Goal: Task Accomplishment & Management: Use online tool/utility

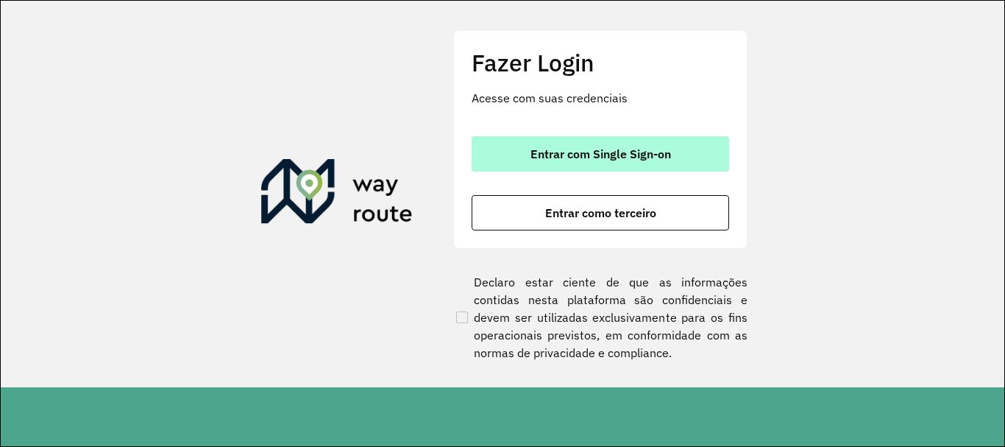
click at [638, 144] on button "Entrar com Single Sign-on" at bounding box center [601, 153] width 258 height 35
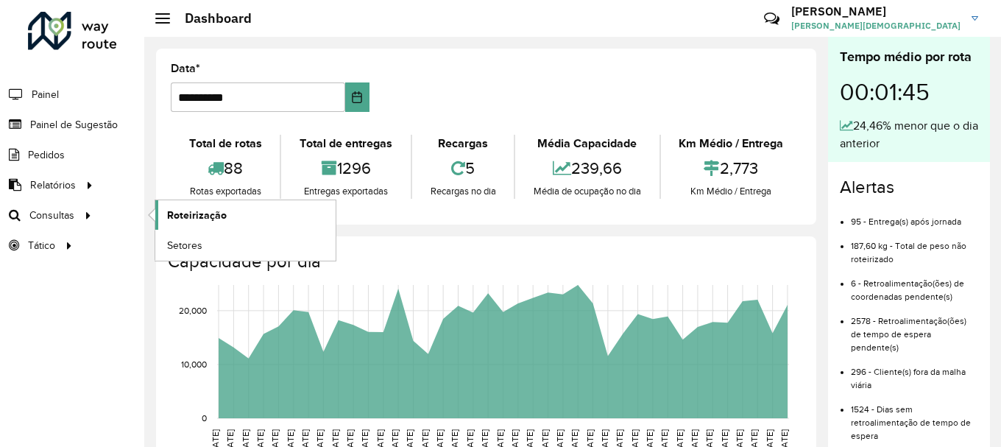
click at [166, 213] on link "Roteirização" at bounding box center [245, 214] width 180 height 29
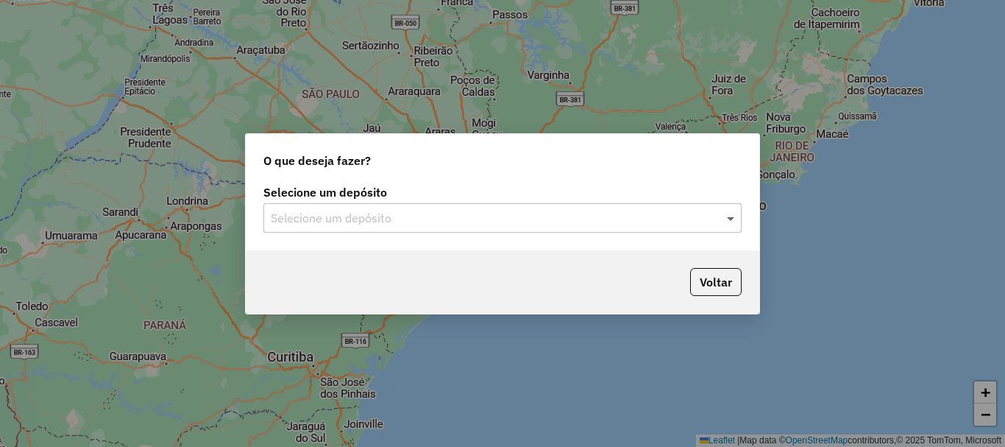
click at [735, 216] on span at bounding box center [733, 218] width 18 height 18
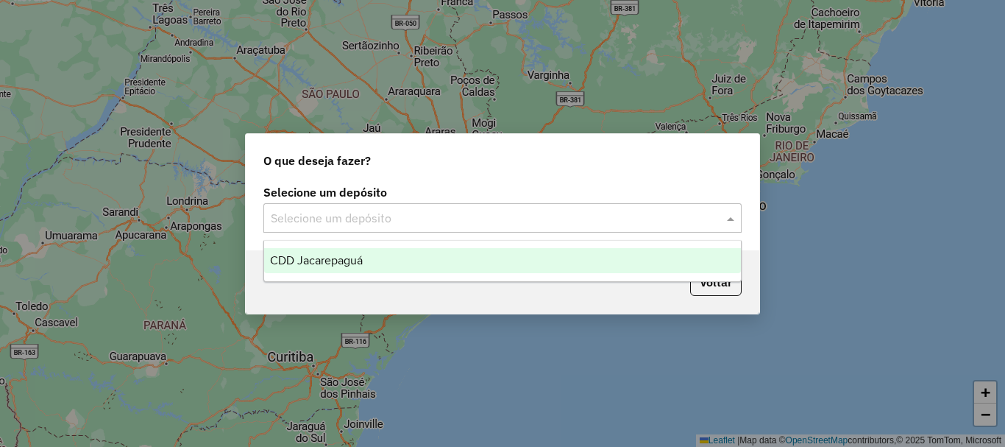
click at [309, 254] on span "CDD Jacarepaguá" at bounding box center [316, 260] width 93 height 13
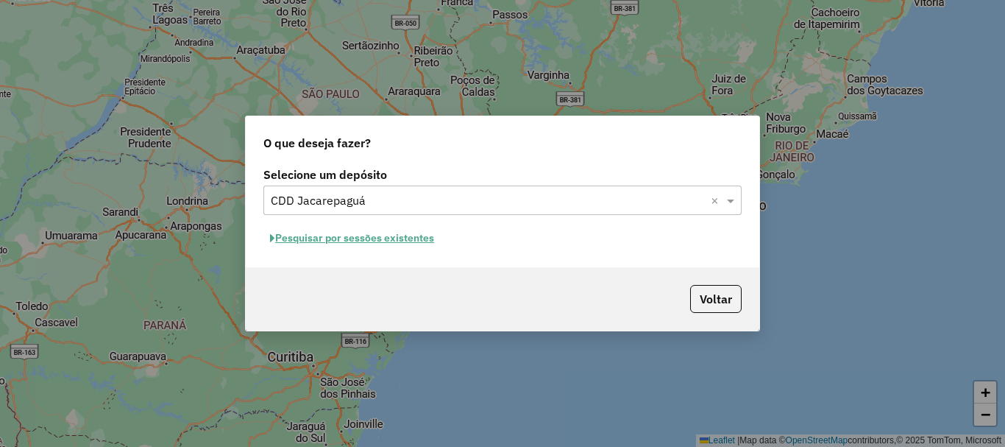
click at [383, 238] on button "Pesquisar por sessões existentes" at bounding box center [351, 238] width 177 height 23
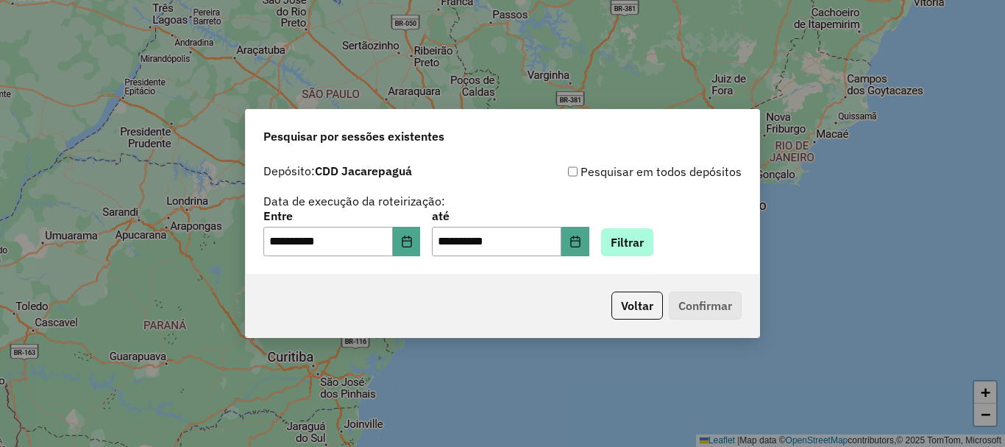
click at [675, 238] on div "**********" at bounding box center [502, 234] width 478 height 46
click at [654, 239] on button "Filtrar" at bounding box center [627, 242] width 52 height 28
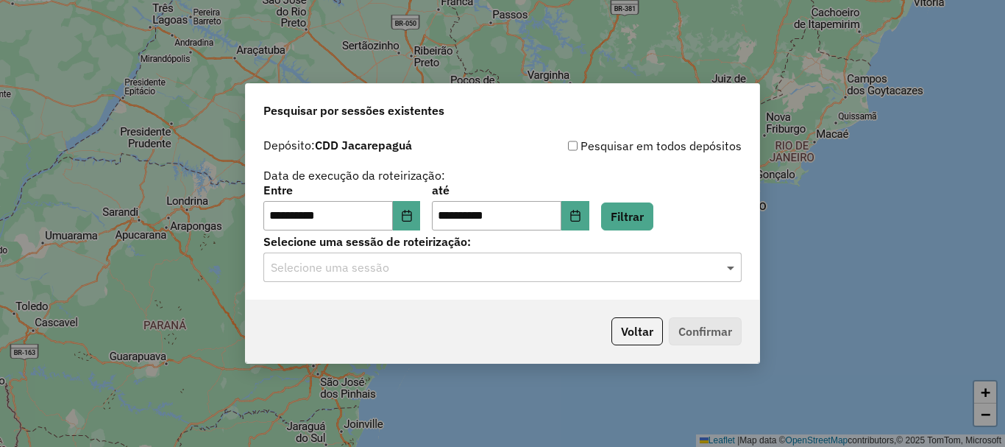
click at [724, 270] on span at bounding box center [733, 267] width 18 height 18
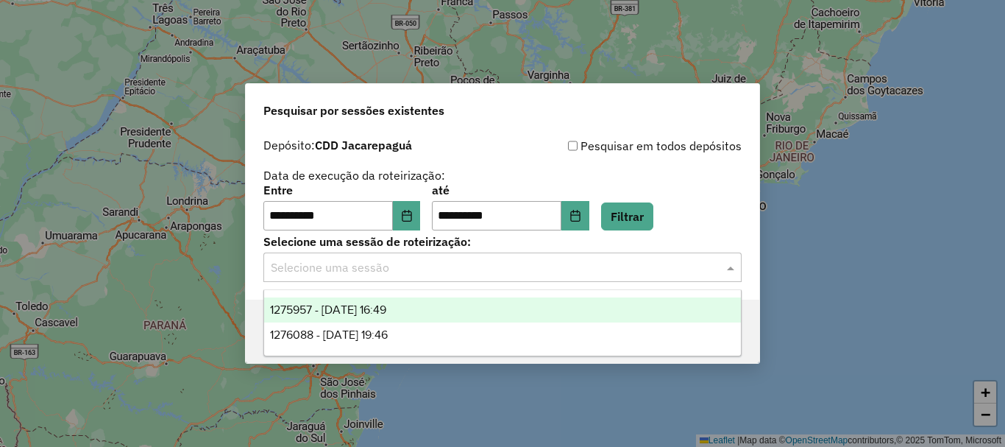
click at [386, 308] on span "1275957 - 15/09/2025 16:49" at bounding box center [328, 309] width 116 height 13
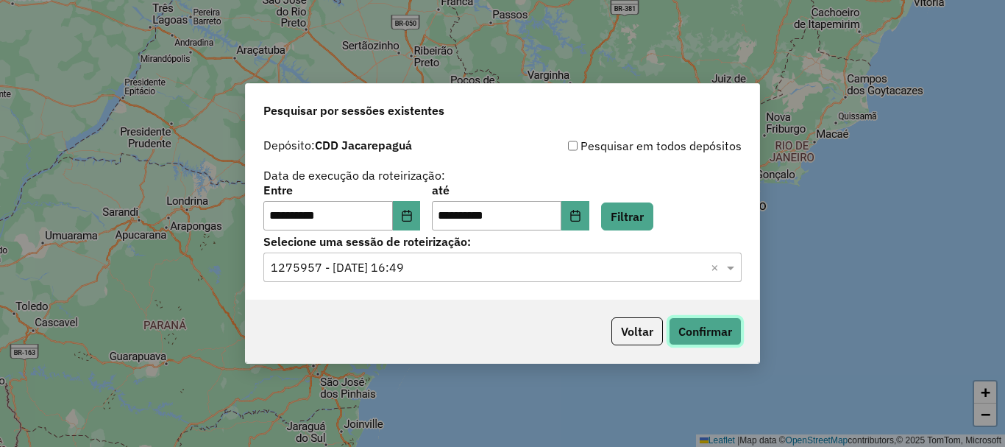
click at [703, 328] on button "Confirmar" at bounding box center [705, 331] width 73 height 28
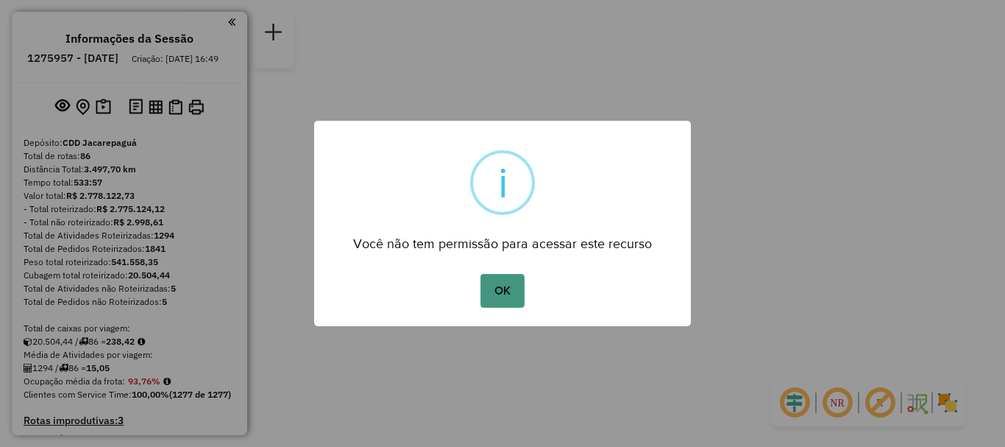
click at [514, 285] on button "OK" at bounding box center [502, 291] width 43 height 34
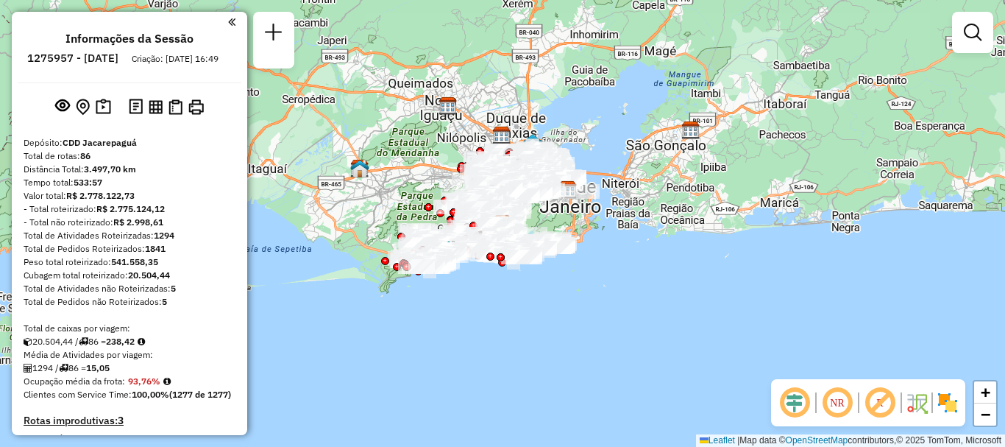
scroll to position [6097, 0]
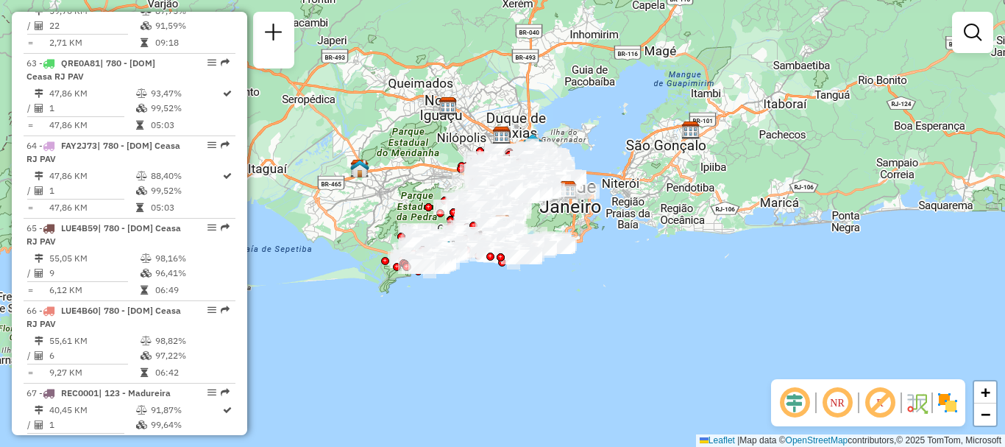
select select "**********"
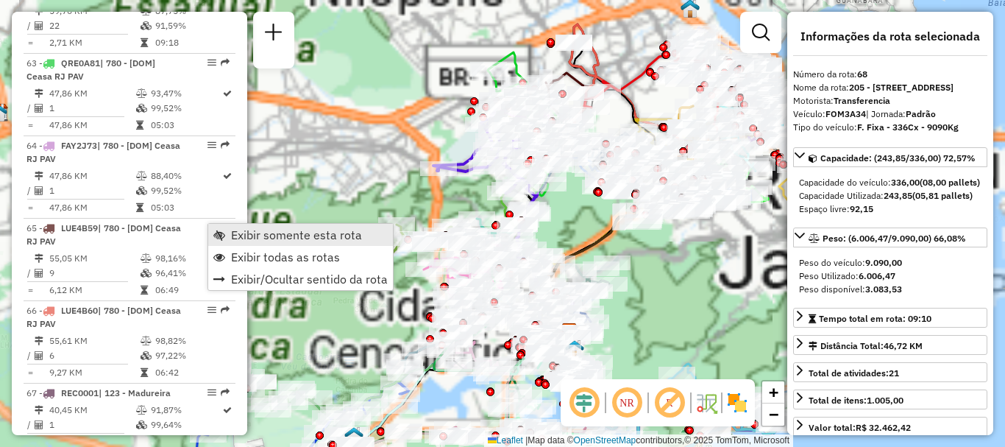
click at [259, 237] on span "Exibir somente esta rota" at bounding box center [296, 235] width 131 height 12
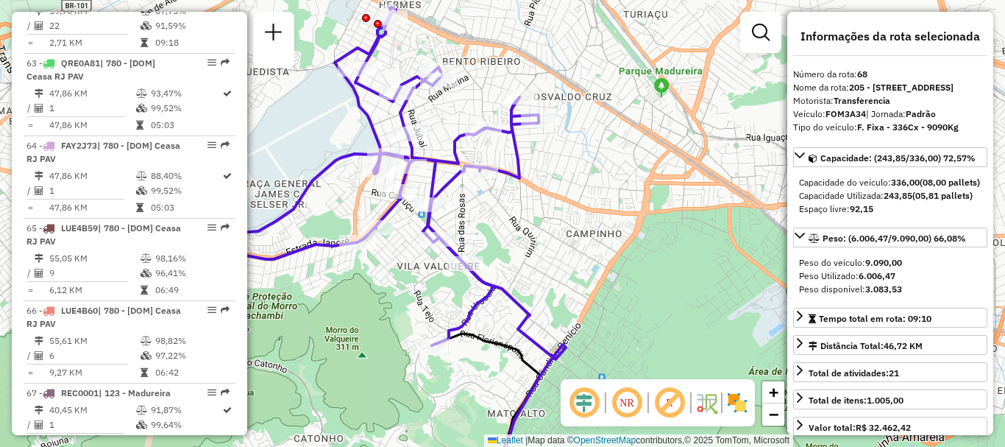
drag, startPoint x: 548, startPoint y: 217, endPoint x: 651, endPoint y: 291, distance: 126.6
click at [583, 228] on div "Janela de atendimento Grade de atendimento Capacidade Transportadoras Veículos …" at bounding box center [502, 223] width 1005 height 447
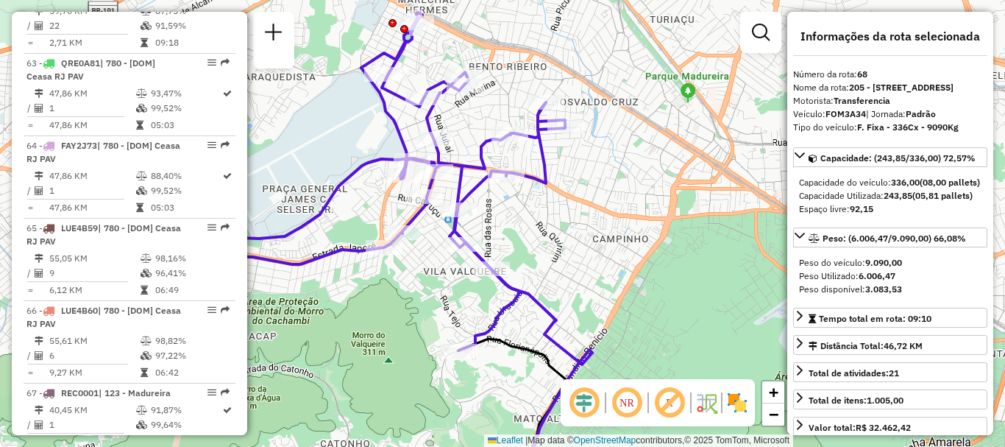
click at [742, 405] on img at bounding box center [738, 403] width 24 height 24
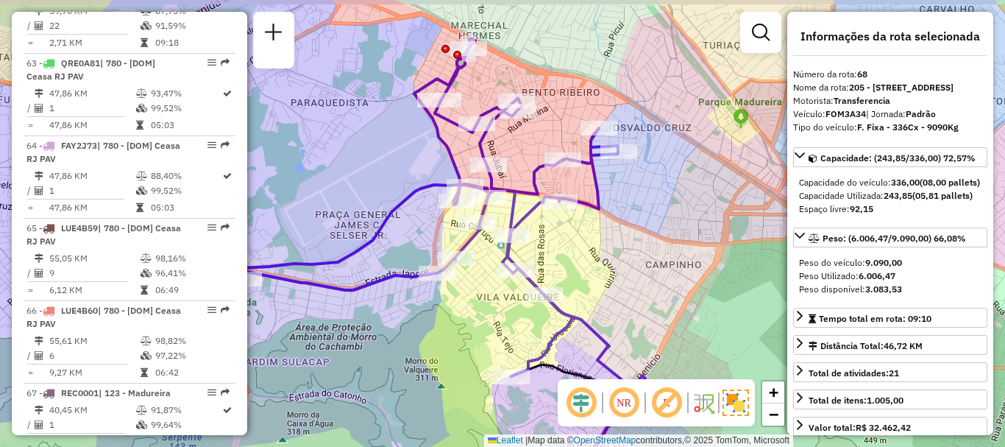
drag, startPoint x: 584, startPoint y: 244, endPoint x: 637, endPoint y: 270, distance: 58.9
click at [637, 270] on div "Janela de atendimento Grade de atendimento Capacidade Transportadoras Veículos …" at bounding box center [502, 223] width 1005 height 447
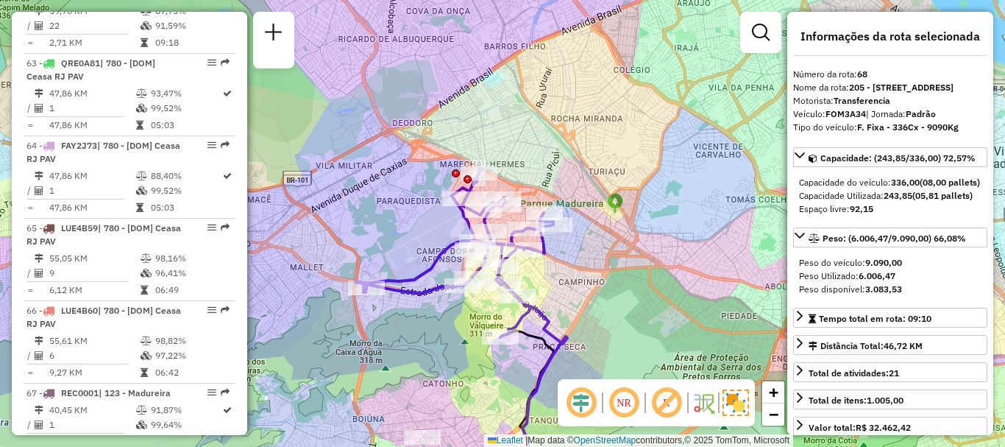
drag, startPoint x: 551, startPoint y: 338, endPoint x: 480, endPoint y: 303, distance: 79.3
click at [480, 303] on div "Janela de atendimento Grade de atendimento Capacidade Transportadoras Veículos …" at bounding box center [502, 223] width 1005 height 447
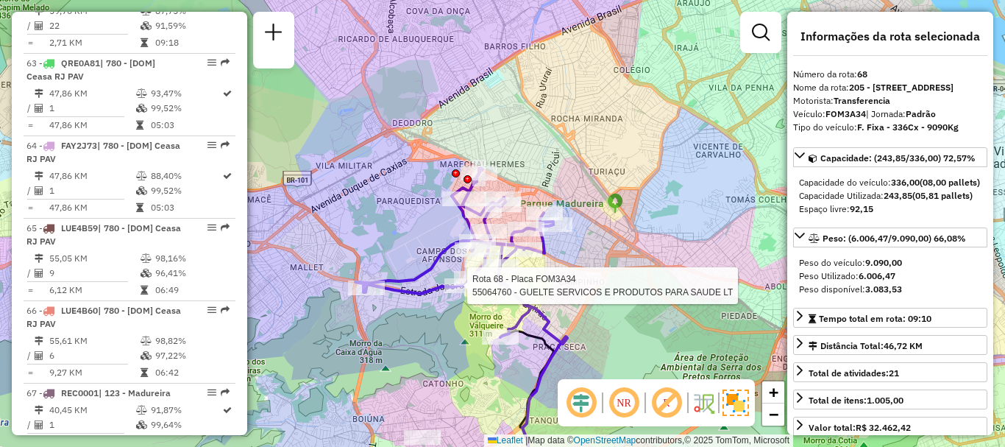
click at [629, 406] on em at bounding box center [623, 402] width 35 height 35
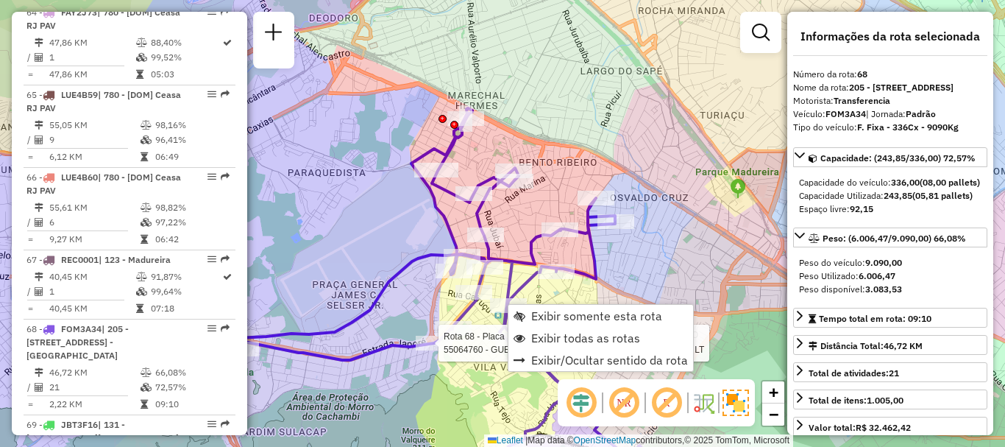
scroll to position [6299, 0]
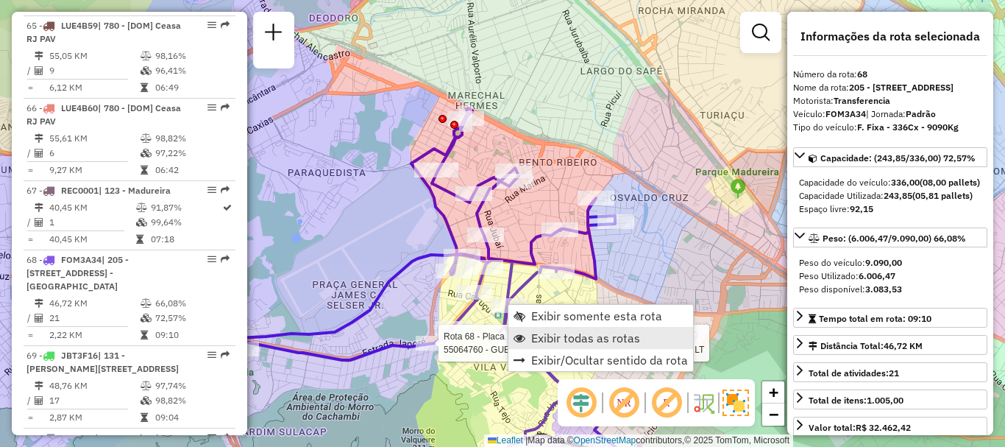
click at [553, 339] on span "Exibir todas as rotas" at bounding box center [585, 338] width 109 height 12
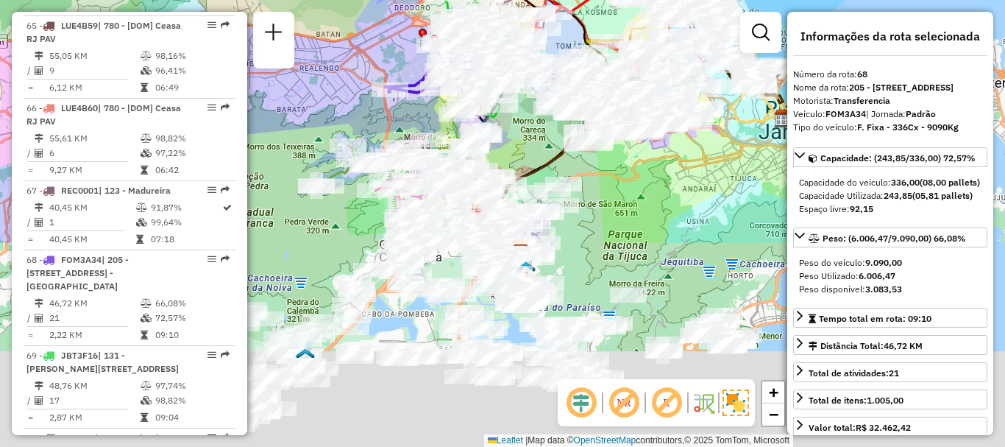
drag, startPoint x: 420, startPoint y: 350, endPoint x: 456, endPoint y: 10, distance: 342.0
click at [456, 10] on div "Rota 68 - Placa FOM3A34 55058022 - POSTO DE GASOLINA E Rota 68 - Placa FOM3A34 …" at bounding box center [502, 223] width 1005 height 447
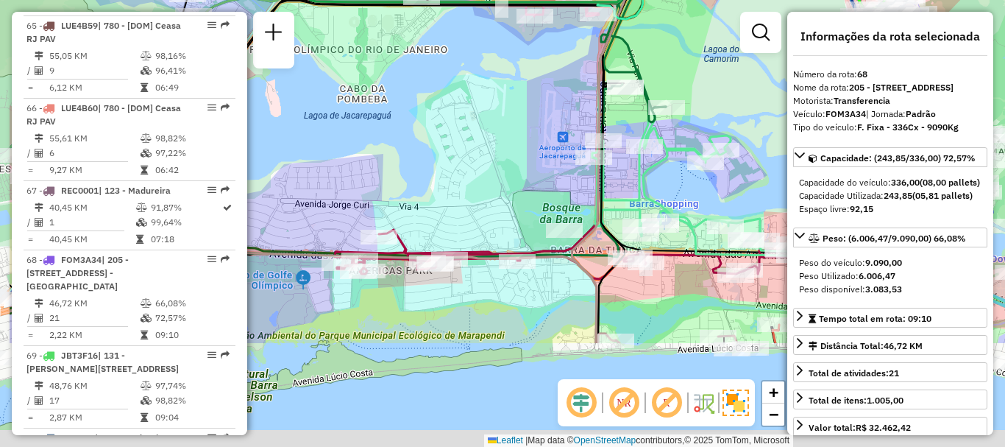
drag, startPoint x: 355, startPoint y: 319, endPoint x: 498, endPoint y: 144, distance: 225.9
click at [497, 135] on div "Rota 68 - Placa FOM3A34 55058022 - POSTO DE GASOLINA E Rota 13 - Placa RUX5J45 …" at bounding box center [502, 223] width 1005 height 447
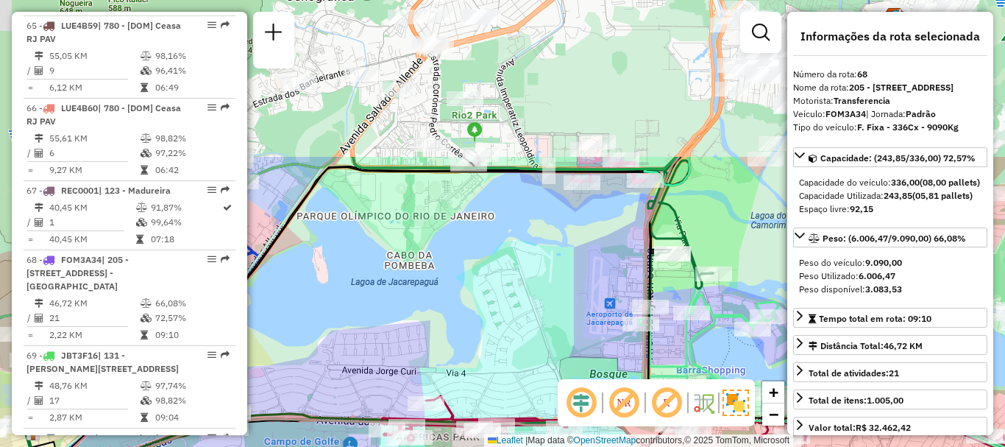
drag, startPoint x: 479, startPoint y: 71, endPoint x: 496, endPoint y: 273, distance: 202.4
click at [496, 273] on div "Rota 68 - Placa FOM3A34 55058022 - POSTO DE GASOLINA E Rota 13 - Placa RUX5J45 …" at bounding box center [502, 223] width 1005 height 447
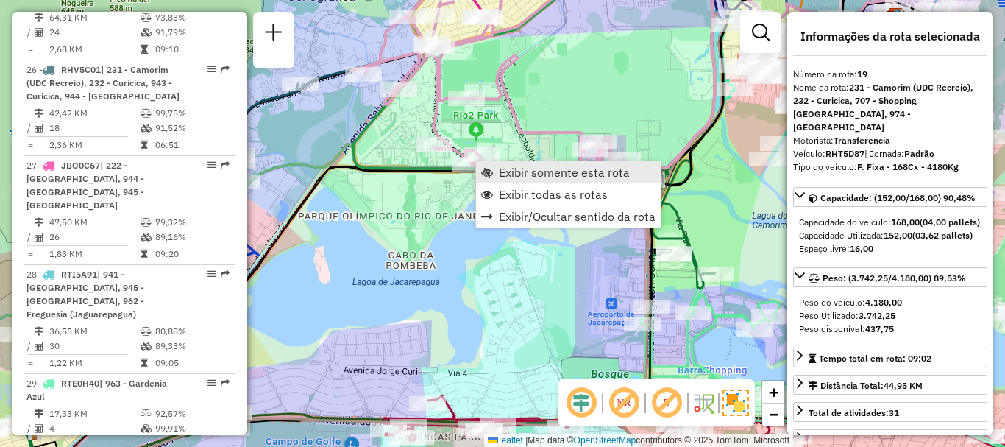
scroll to position [2193, 0]
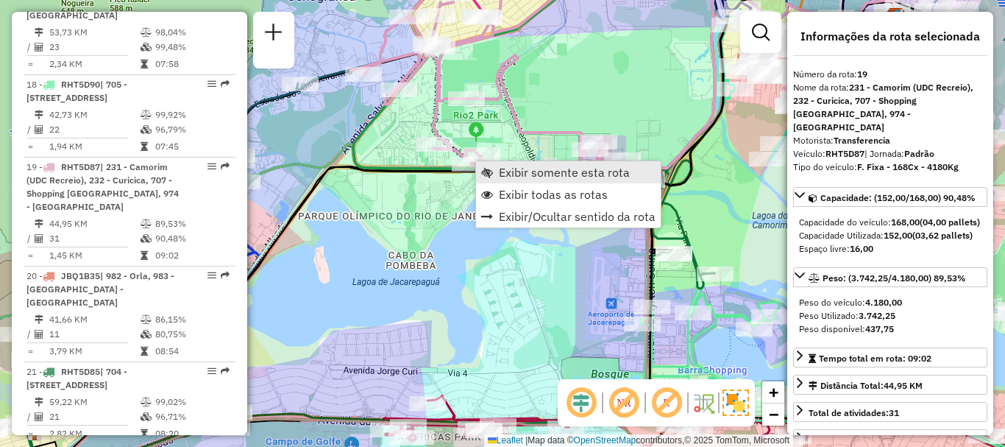
click at [523, 169] on span "Exibir somente esta rota" at bounding box center [564, 172] width 131 height 12
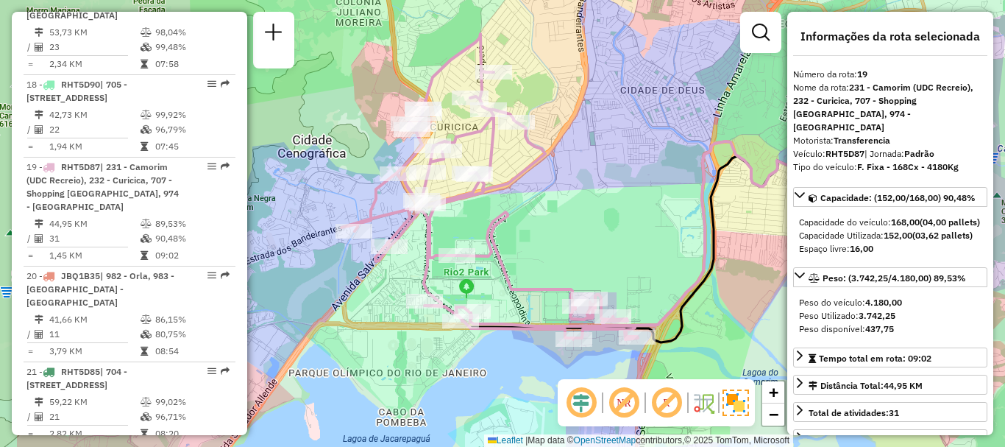
drag, startPoint x: 512, startPoint y: 263, endPoint x: 572, endPoint y: 216, distance: 77.0
click at [572, 216] on div "Janela de atendimento Grade de atendimento Capacidade Transportadoras Veículos …" at bounding box center [502, 223] width 1005 height 447
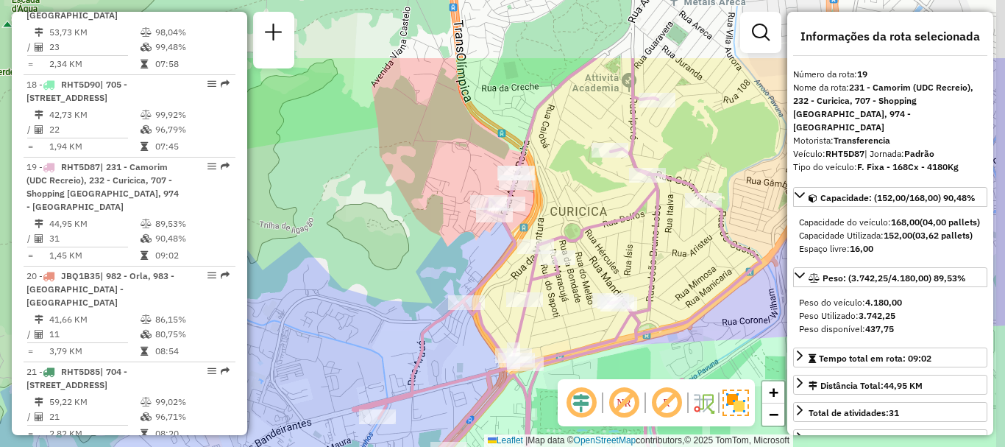
drag, startPoint x: 629, startPoint y: 135, endPoint x: 610, endPoint y: 238, distance: 105.4
click at [612, 238] on div "Janela de atendimento Grade de atendimento Capacidade Transportadoras Veículos …" at bounding box center [502, 223] width 1005 height 447
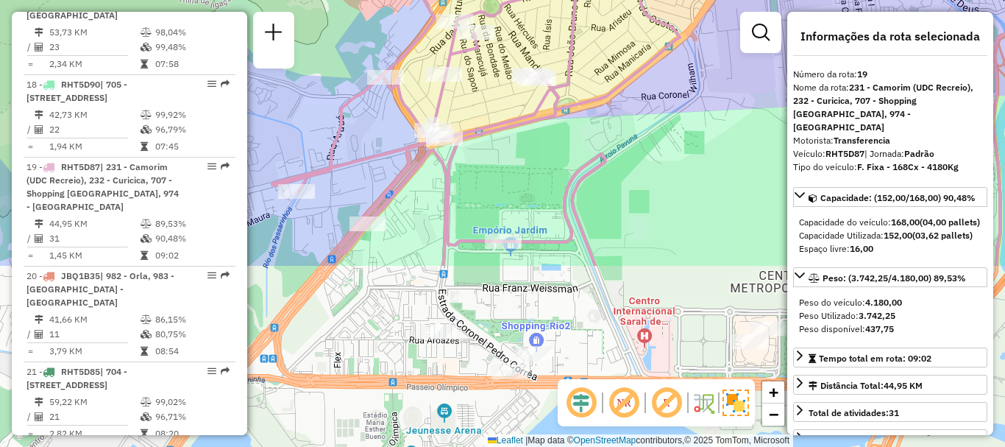
drag, startPoint x: 567, startPoint y: 314, endPoint x: 487, endPoint y: 85, distance: 242.3
click at [483, 82] on div "Janela de atendimento Grade de atendimento Capacidade Transportadoras Veículos …" at bounding box center [502, 223] width 1005 height 447
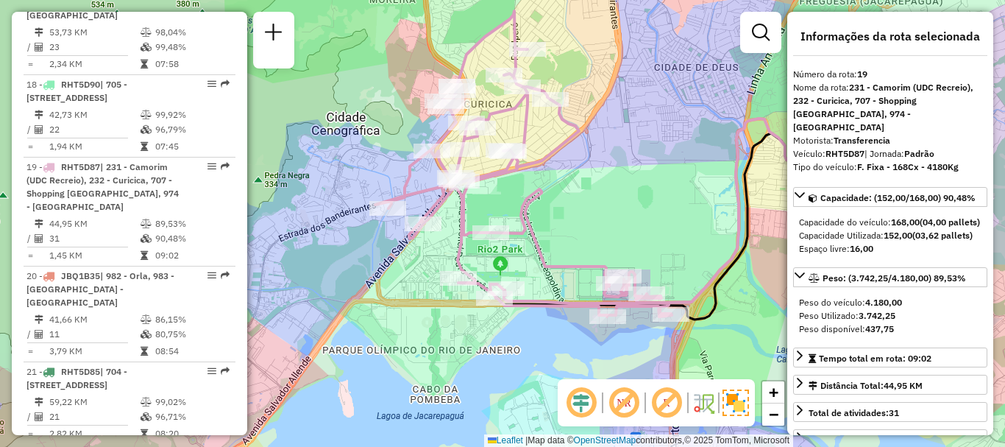
drag, startPoint x: 593, startPoint y: 228, endPoint x: 539, endPoint y: 233, distance: 53.9
click at [539, 233] on icon at bounding box center [523, 163] width 297 height 305
click at [656, 160] on div "Janela de atendimento Grade de atendimento Capacidade Transportadoras Veículos …" at bounding box center [502, 223] width 1005 height 447
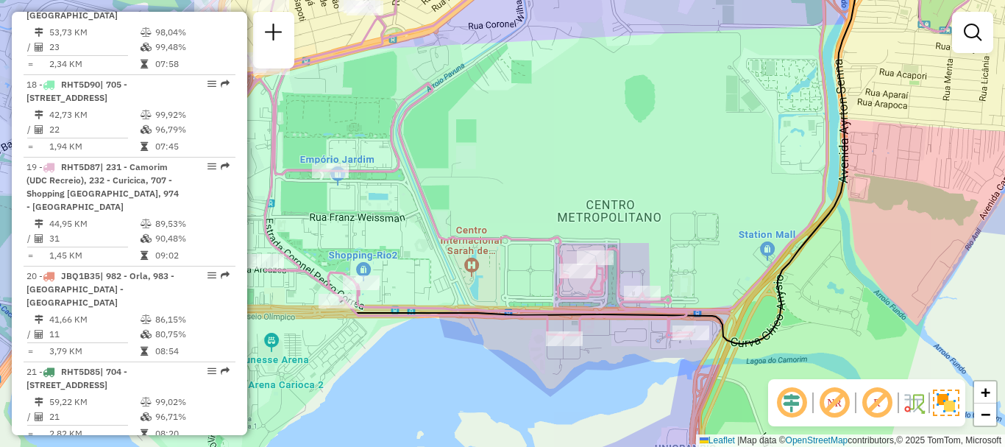
drag, startPoint x: 630, startPoint y: 208, endPoint x: 751, endPoint y: 197, distance: 121.9
click at [754, 199] on div "Janela de atendimento Grade de atendimento Capacidade Transportadoras Veículos …" at bounding box center [502, 223] width 1005 height 447
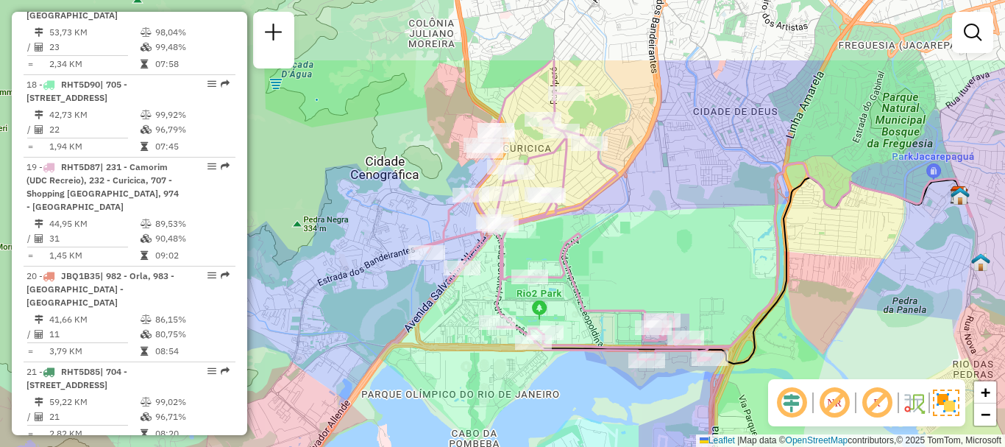
drag, startPoint x: 720, startPoint y: 144, endPoint x: 659, endPoint y: 250, distance: 121.7
click at [659, 250] on div "Janela de atendimento Grade de atendimento Capacidade Transportadoras Veículos …" at bounding box center [502, 223] width 1005 height 447
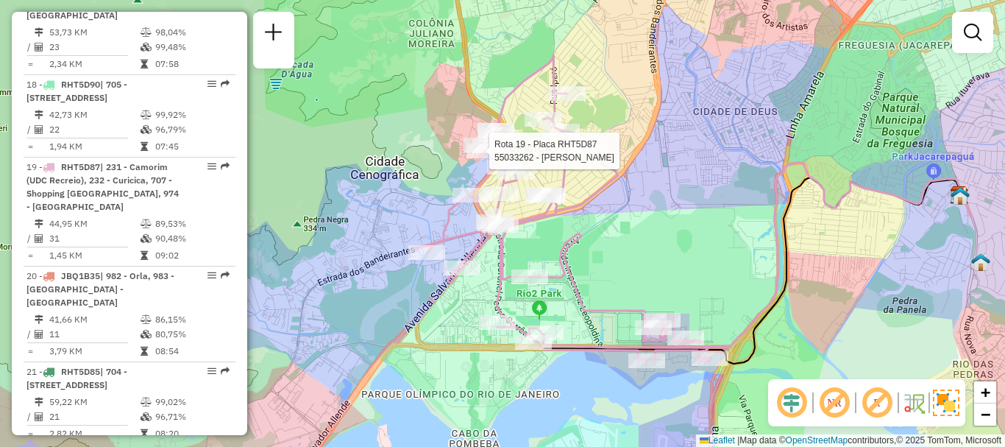
select select "**********"
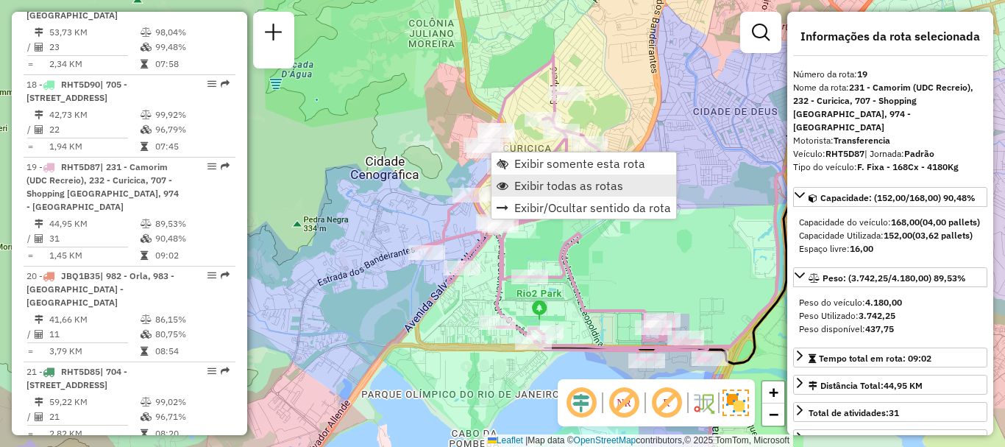
click at [539, 177] on link "Exibir todas as rotas" at bounding box center [584, 185] width 185 height 22
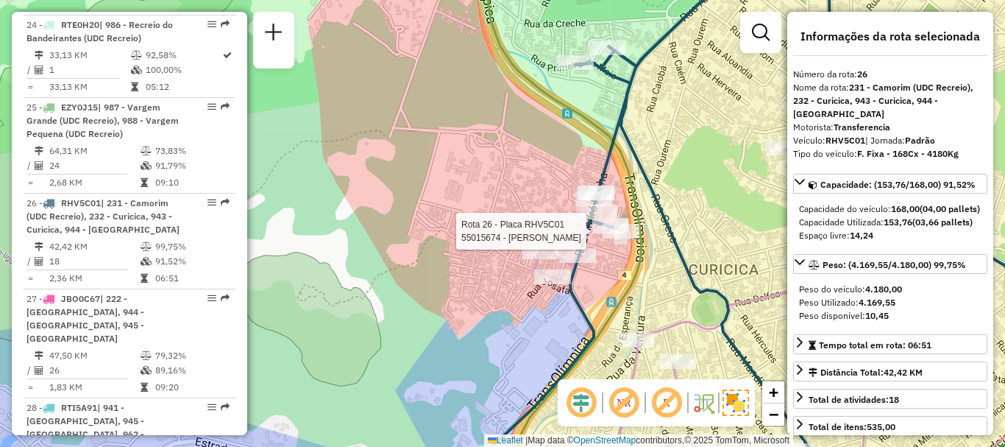
scroll to position [2916, 0]
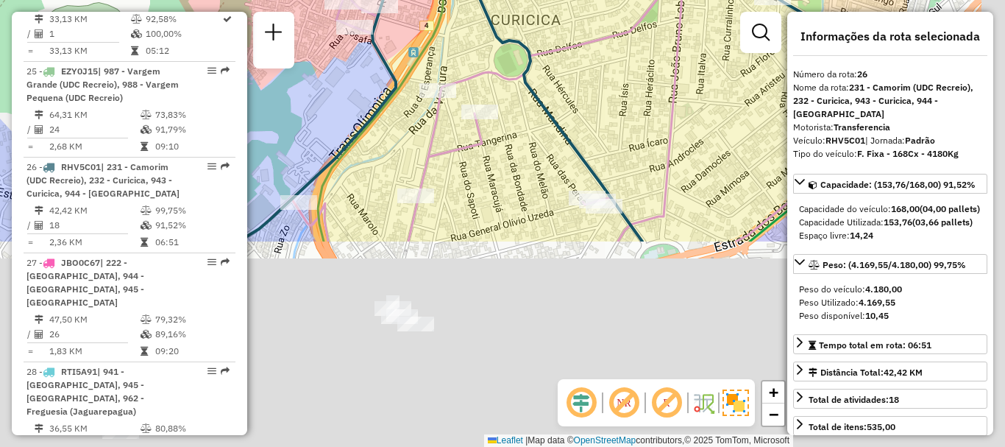
drag, startPoint x: 673, startPoint y: 289, endPoint x: 469, endPoint y: -56, distance: 400.9
click at [469, 0] on html "Aguarde... Pop-up bloqueado! Seu navegador bloqueou automáticamente a abertura …" at bounding box center [502, 223] width 1005 height 447
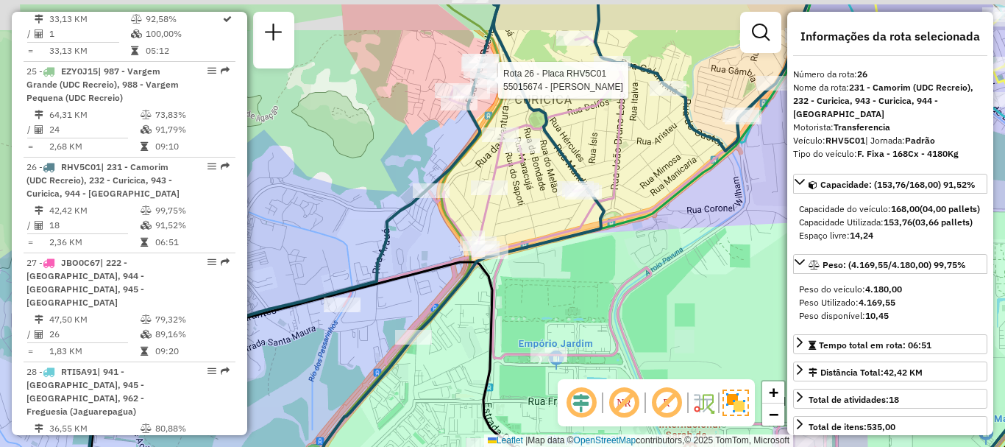
drag, startPoint x: 553, startPoint y: 202, endPoint x: 581, endPoint y: 326, distance: 127.5
click at [593, 331] on icon at bounding box center [722, 250] width 798 height 492
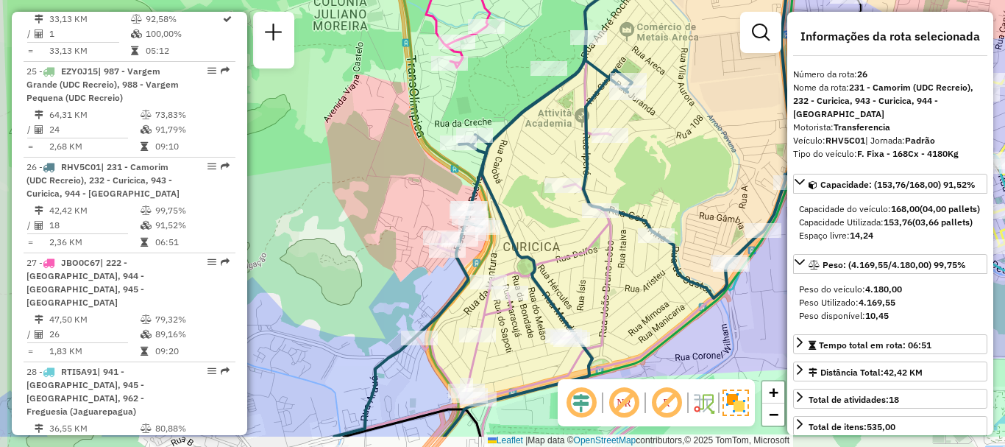
drag, startPoint x: 598, startPoint y: 338, endPoint x: 618, endPoint y: 297, distance: 44.8
click at [618, 297] on div "Janela de atendimento Grade de atendimento Capacidade Transportadoras Veículos …" at bounding box center [502, 223] width 1005 height 447
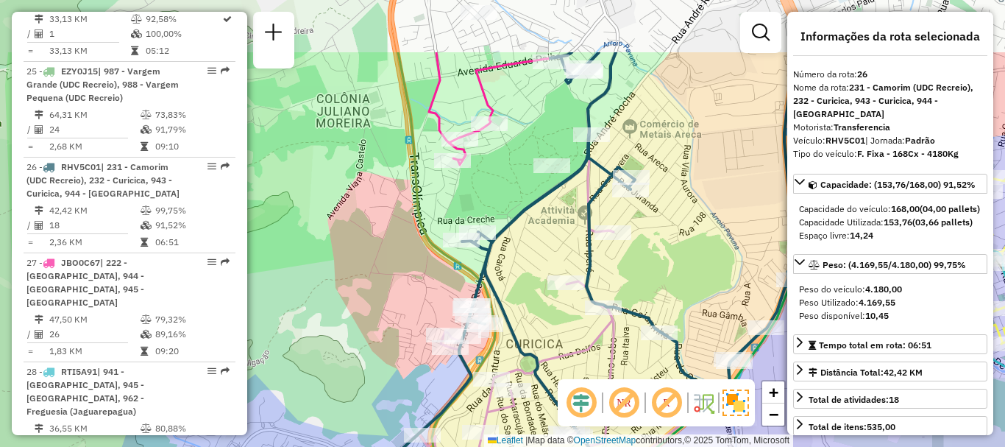
drag, startPoint x: 581, startPoint y: 244, endPoint x: 564, endPoint y: 330, distance: 87.8
click at [567, 332] on icon at bounding box center [513, 372] width 408 height 434
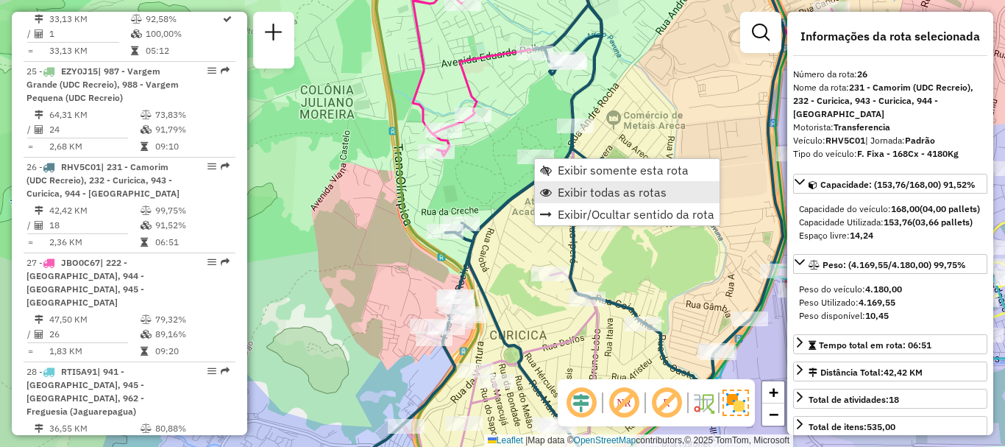
click at [562, 187] on span "Exibir todas as rotas" at bounding box center [612, 192] width 109 height 12
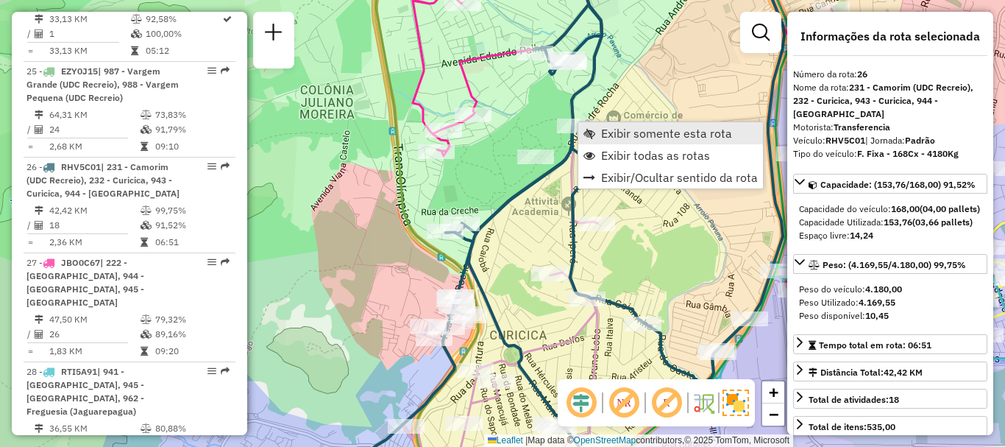
click at [613, 136] on span "Exibir somente esta rota" at bounding box center [666, 133] width 131 height 12
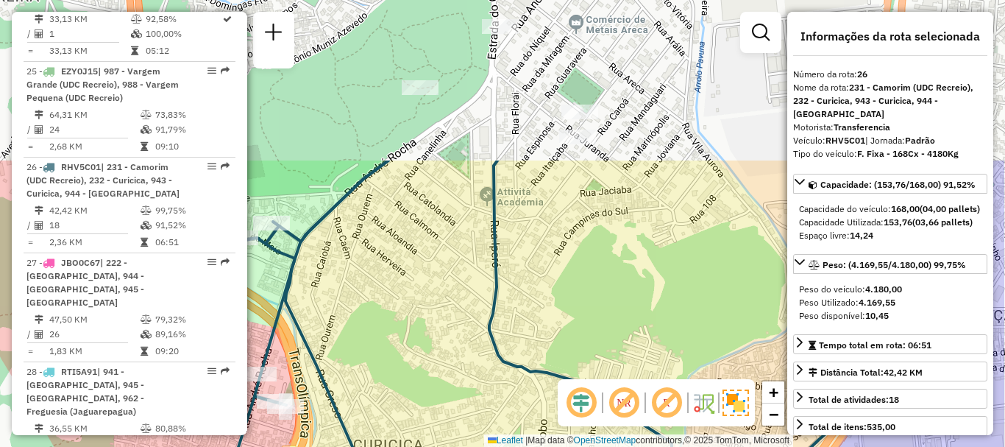
drag, startPoint x: 516, startPoint y: 88, endPoint x: 404, endPoint y: 280, distance: 221.7
click at [404, 283] on div "Janela de atendimento Grade de atendimento Capacidade Transportadoras Veículos …" at bounding box center [502, 223] width 1005 height 447
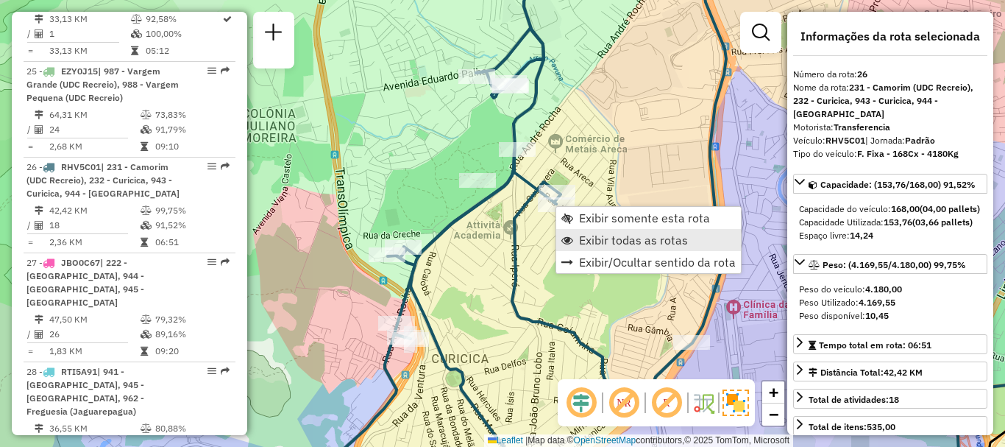
click at [588, 239] on span "Exibir todas as rotas" at bounding box center [633, 240] width 109 height 12
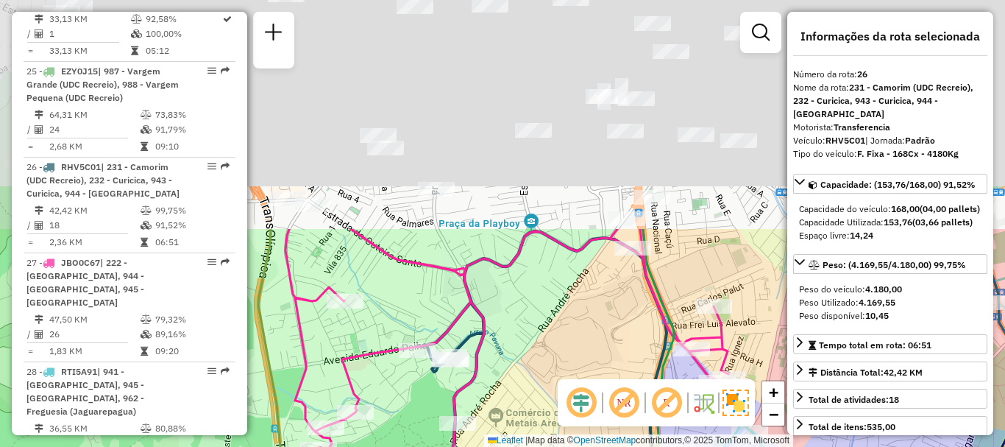
drag, startPoint x: 590, startPoint y: 118, endPoint x: 531, endPoint y: 392, distance: 280.2
click at [531, 392] on div "Janela de atendimento Grade de atendimento Capacidade Transportadoras Veículos …" at bounding box center [502, 223] width 1005 height 447
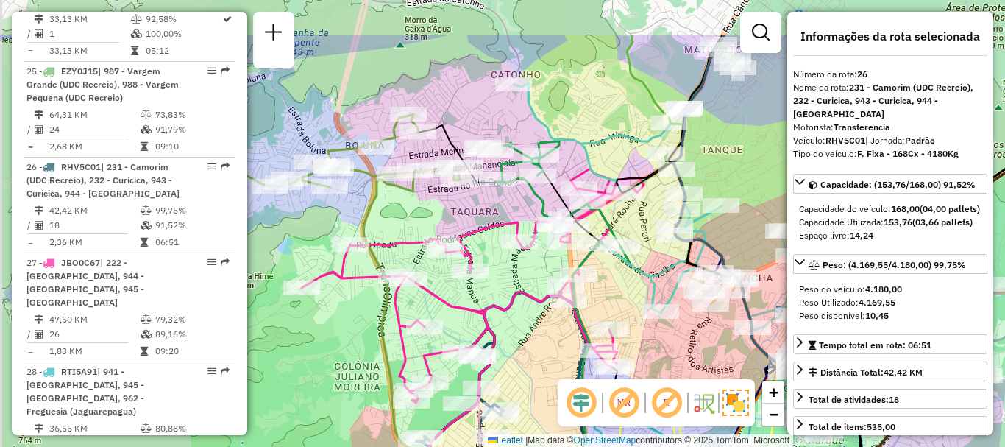
drag, startPoint x: 423, startPoint y: 131, endPoint x: 456, endPoint y: 208, distance: 83.4
click at [459, 211] on div "Janela de atendimento Grade de atendimento Capacidade Transportadoras Veículos …" at bounding box center [502, 223] width 1005 height 447
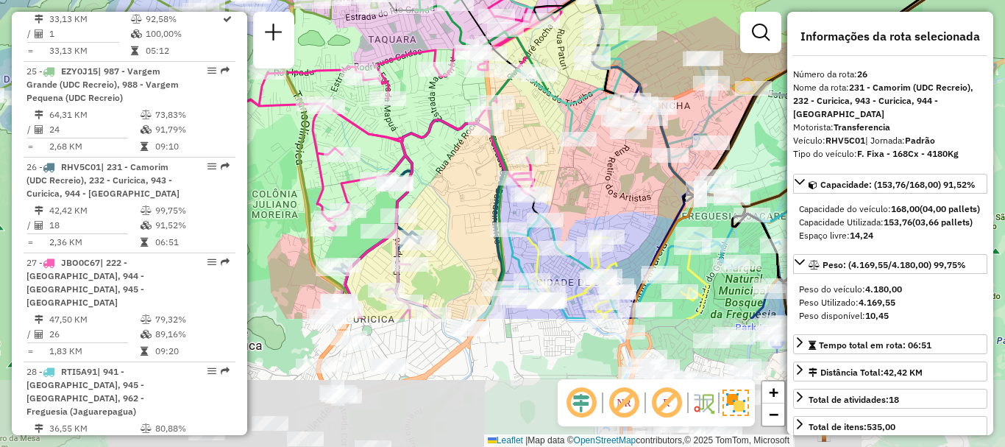
drag, startPoint x: 546, startPoint y: 332, endPoint x: 461, endPoint y: 160, distance: 192.2
click at [461, 160] on div "Janela de atendimento Grade de atendimento Capacidade Transportadoras Veículos …" at bounding box center [502, 223] width 1005 height 447
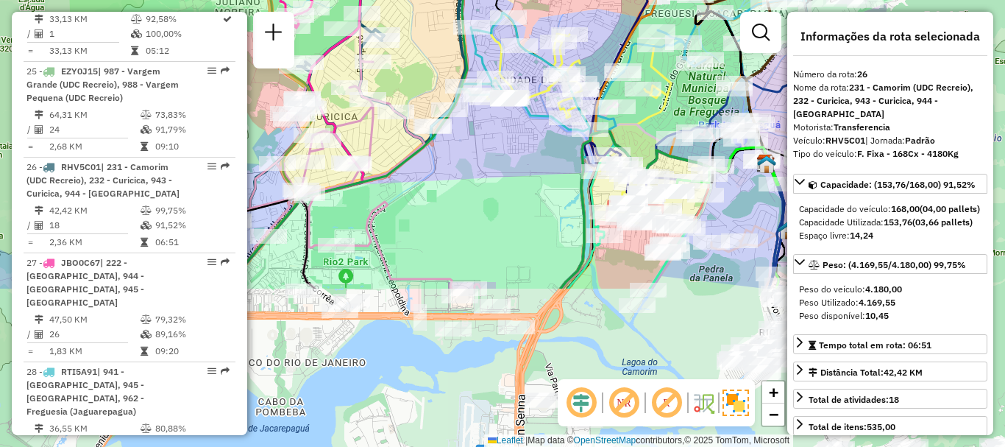
drag, startPoint x: 550, startPoint y: 344, endPoint x: 536, endPoint y: 144, distance: 200.7
click at [536, 144] on div "Janela de atendimento Grade de atendimento Capacidade Transportadoras Veículos …" at bounding box center [502, 223] width 1005 height 447
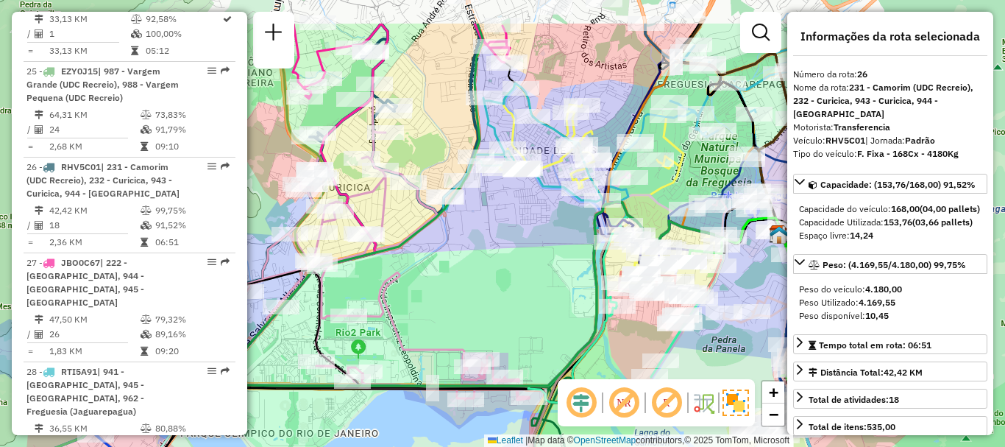
drag, startPoint x: 563, startPoint y: 155, endPoint x: 517, endPoint y: 214, distance: 75.1
click at [551, 230] on div "Janela de atendimento Grade de atendimento Capacidade Transportadoras Veículos …" at bounding box center [502, 223] width 1005 height 447
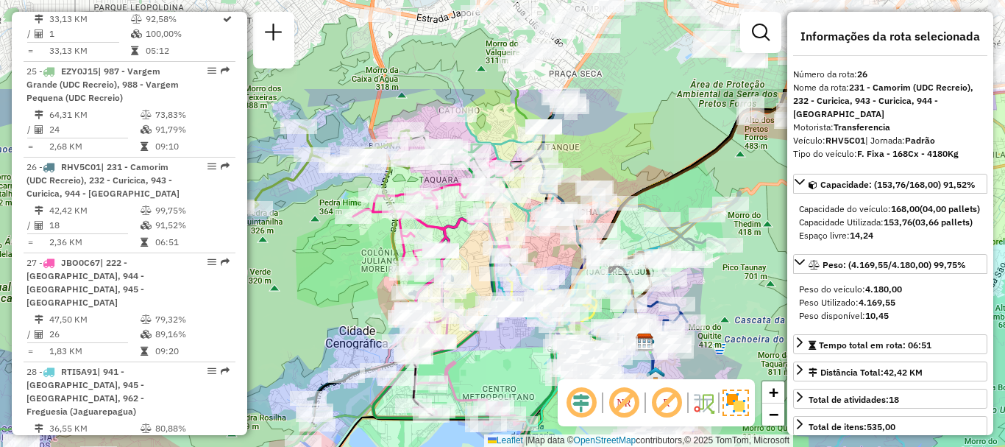
drag, startPoint x: 567, startPoint y: 124, endPoint x: 547, endPoint y: 281, distance: 158.9
click at [545, 281] on div "Janela de atendimento Grade de atendimento Capacidade Transportadoras Veículos …" at bounding box center [502, 223] width 1005 height 447
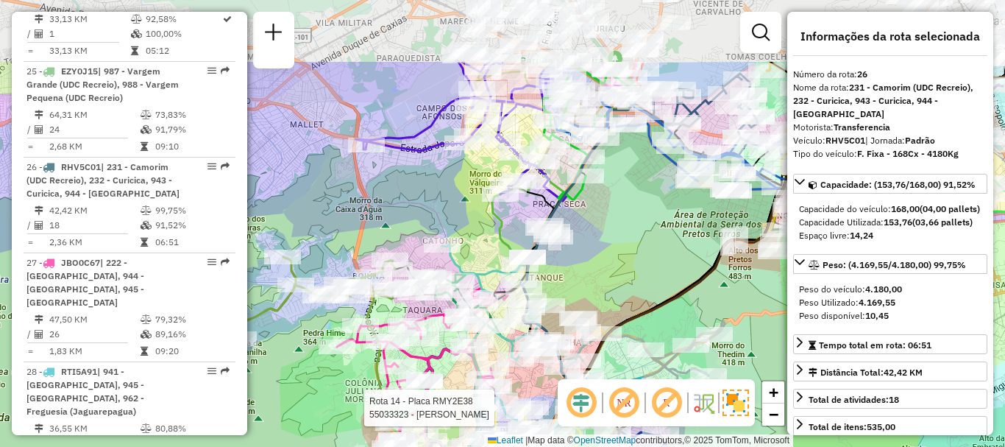
drag, startPoint x: 620, startPoint y: 147, endPoint x: 609, endPoint y: 252, distance: 105.1
click at [609, 252] on div "Rota 14 - Placa RMY2E38 55033323 - [PERSON_NAME] de atendimento Grade de atendi…" at bounding box center [502, 223] width 1005 height 447
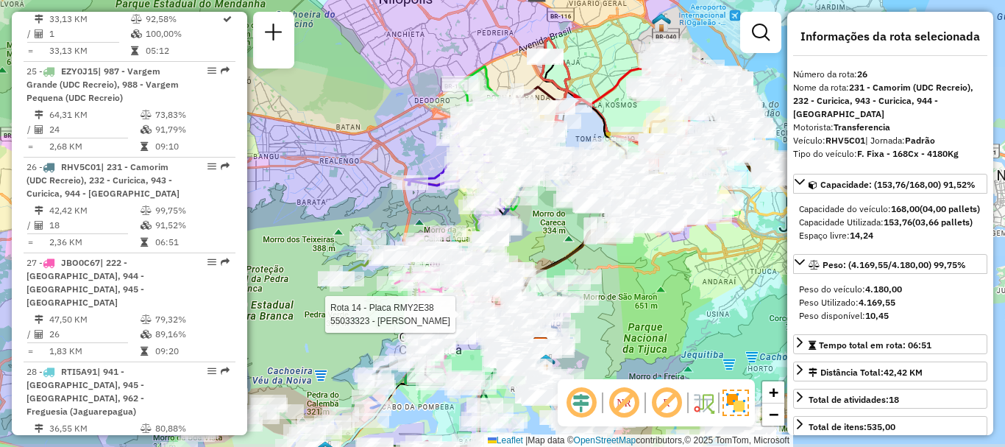
drag, startPoint x: 637, startPoint y: 249, endPoint x: 548, endPoint y: 237, distance: 90.6
click at [548, 237] on div "Rota 14 - Placa RMY2E38 55033323 - [PERSON_NAME] de atendimento Grade de atendi…" at bounding box center [502, 223] width 1005 height 447
